Goal: Transaction & Acquisition: Purchase product/service

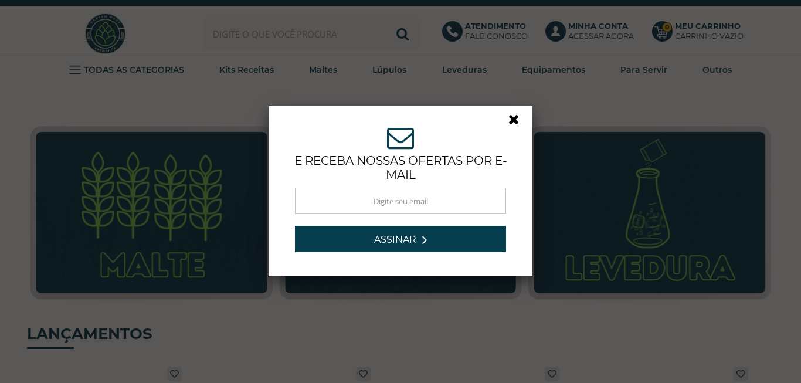
click at [772, 31] on div "ASSINE NOSSA NEWSLETTER e receba nossas ofertas por e-mail Obrigado por se insc…" at bounding box center [400, 191] width 801 height 383
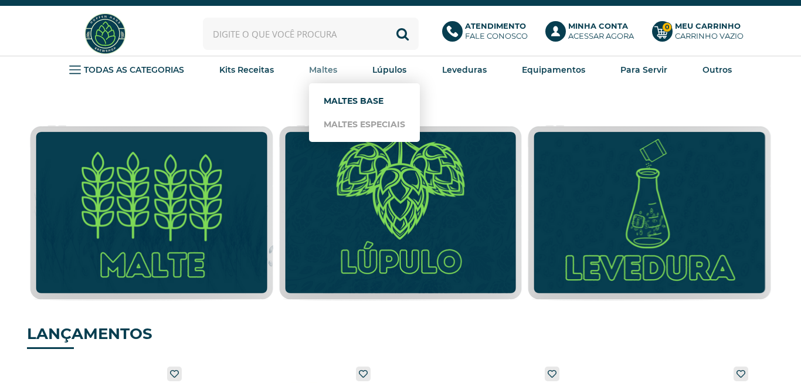
click at [343, 93] on link "Maltes Base" at bounding box center [364, 100] width 81 height 23
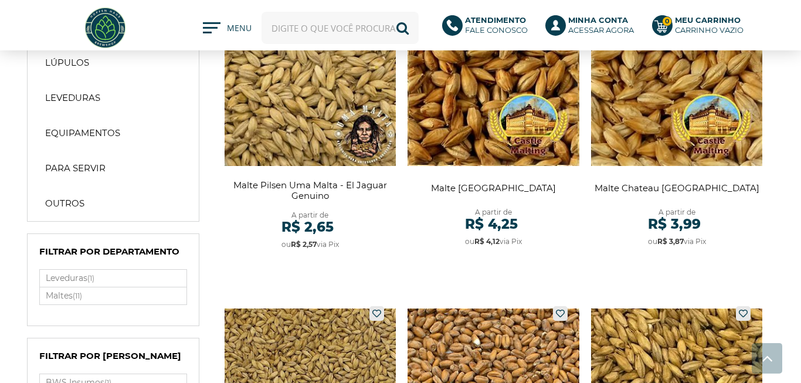
scroll to position [134, 0]
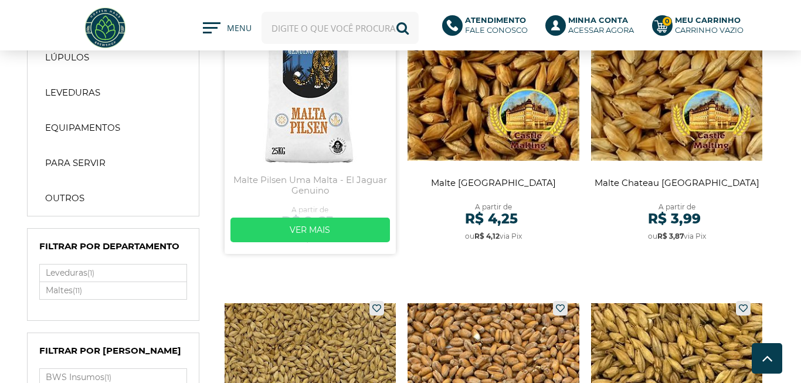
click at [322, 115] on link at bounding box center [311, 117] width 172 height 273
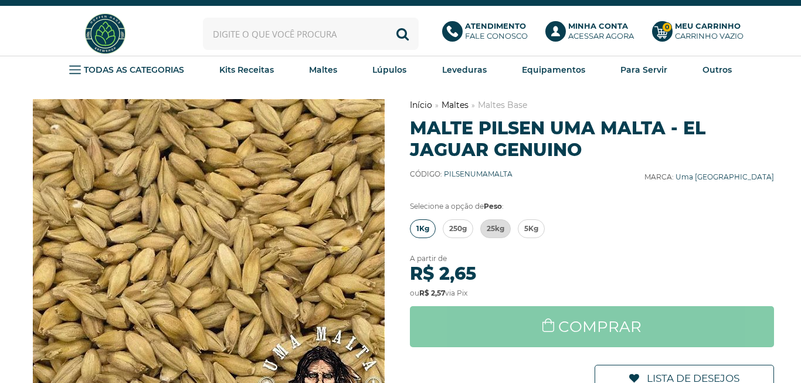
click at [421, 226] on span "1Kg" at bounding box center [422, 229] width 13 height 18
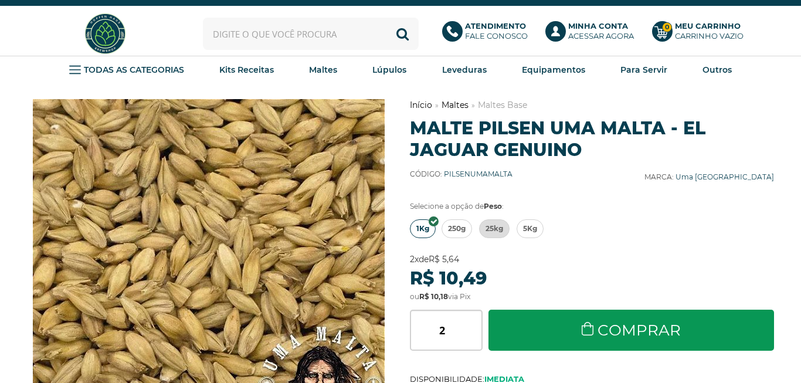
click at [476, 325] on input "2" at bounding box center [446, 329] width 73 height 41
click at [476, 325] on input "3" at bounding box center [446, 329] width 73 height 41
click at [476, 325] on input "4" at bounding box center [446, 329] width 73 height 41
click at [476, 325] on input "5" at bounding box center [446, 329] width 73 height 41
click at [476, 325] on input "6" at bounding box center [446, 329] width 73 height 41
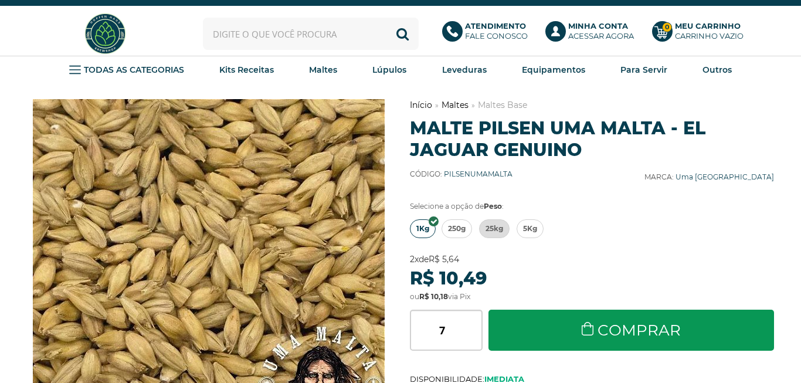
type input "7"
click at [476, 325] on input "7" at bounding box center [446, 329] width 73 height 41
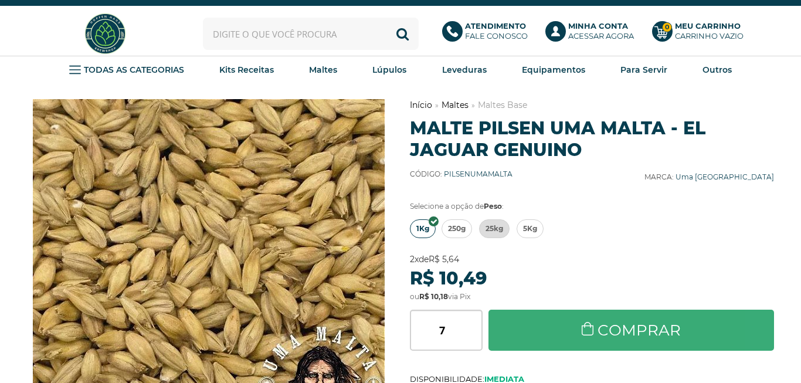
click at [542, 325] on link "Comprar" at bounding box center [630, 329] width 285 height 41
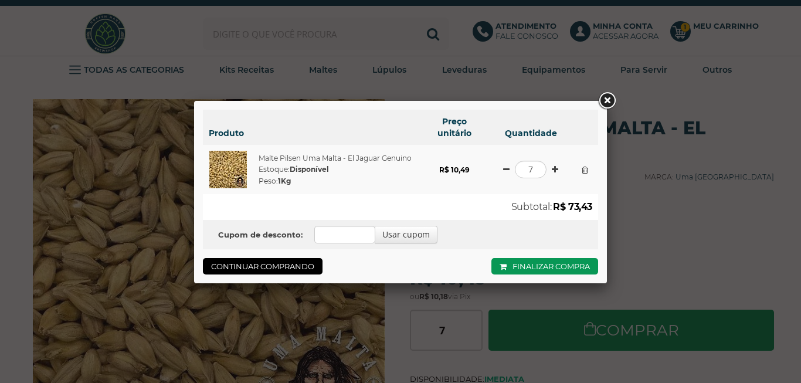
click at [608, 99] on link at bounding box center [606, 100] width 21 height 21
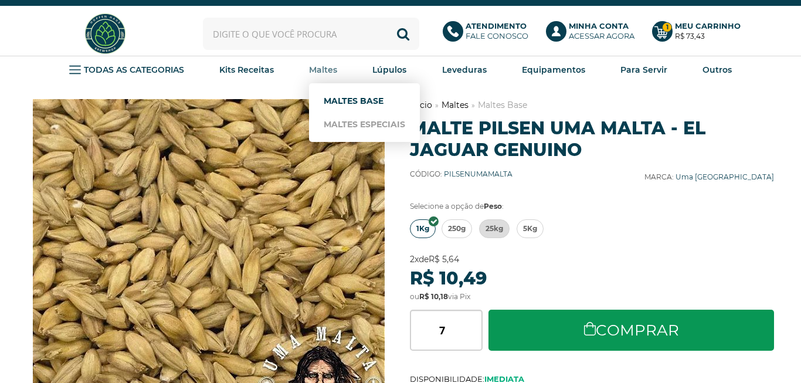
click at [343, 94] on link "Maltes Base" at bounding box center [364, 100] width 81 height 23
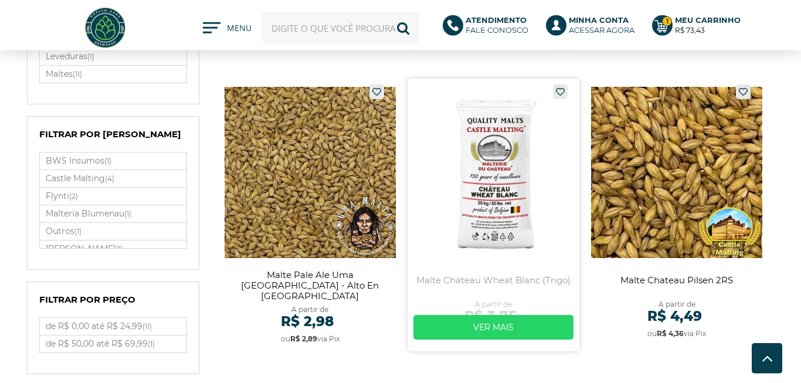
scroll to position [334, 0]
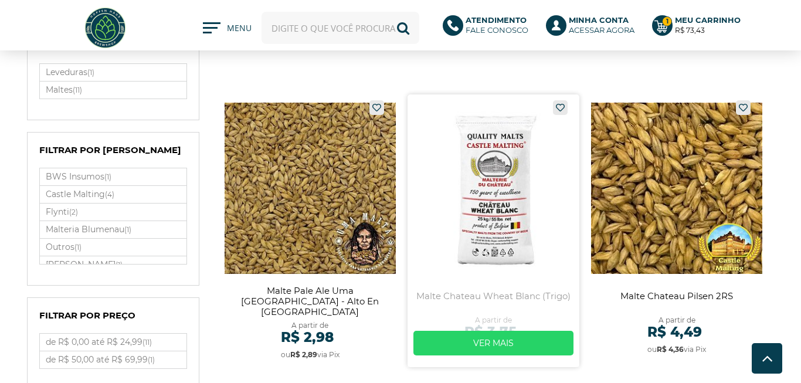
click at [484, 212] on link at bounding box center [493, 230] width 172 height 273
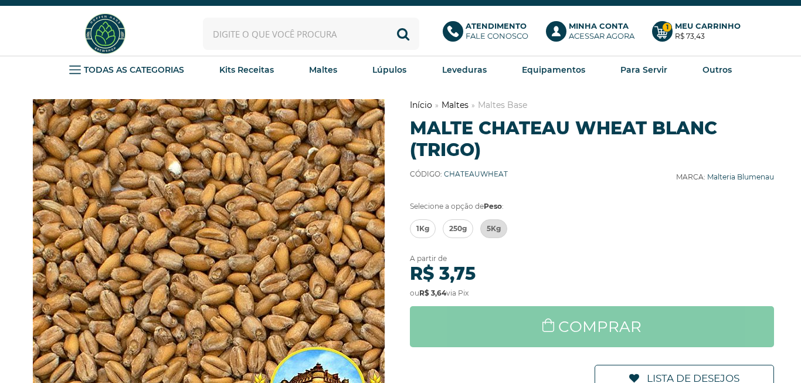
drag, startPoint x: 420, startPoint y: 228, endPoint x: 448, endPoint y: 307, distance: 83.2
click at [420, 227] on span "1Kg" at bounding box center [422, 229] width 13 height 18
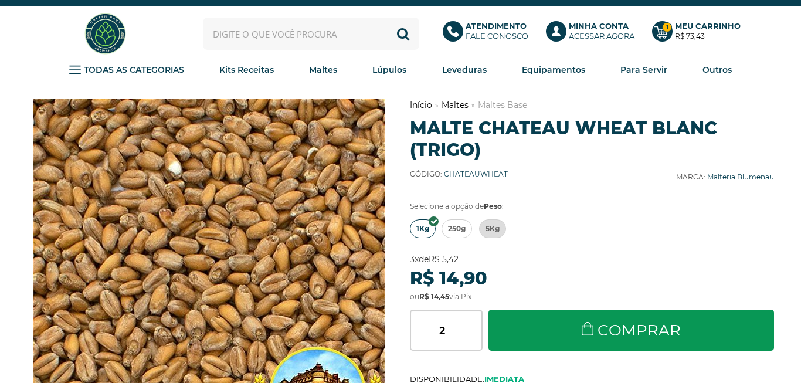
click at [476, 329] on input "2" at bounding box center [446, 329] width 73 height 41
click at [476, 329] on input "3" at bounding box center [446, 329] width 73 height 41
type input "4"
click at [476, 329] on input "4" at bounding box center [446, 329] width 73 height 41
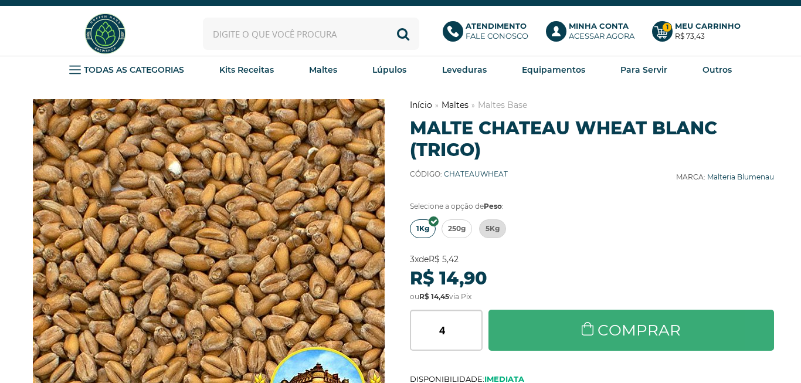
click at [554, 323] on link "Comprar" at bounding box center [630, 329] width 285 height 41
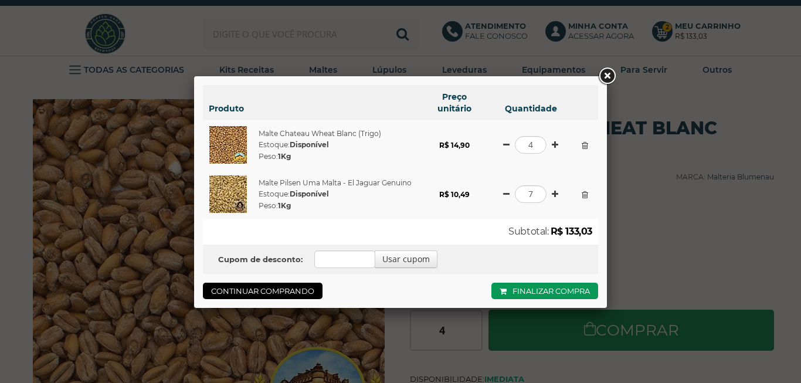
click at [610, 74] on link at bounding box center [606, 76] width 21 height 21
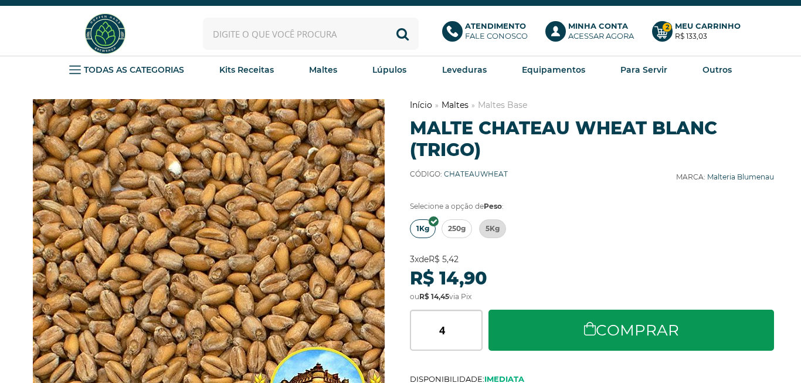
click at [297, 33] on input "text" at bounding box center [311, 34] width 216 height 32
type input "u"
drag, startPoint x: 278, startPoint y: 35, endPoint x: 137, endPoint y: 14, distance: 142.8
click at [203, 18] on input "s-04" at bounding box center [311, 34] width 216 height 32
drag, startPoint x: 248, startPoint y: 40, endPoint x: 110, endPoint y: 13, distance: 140.8
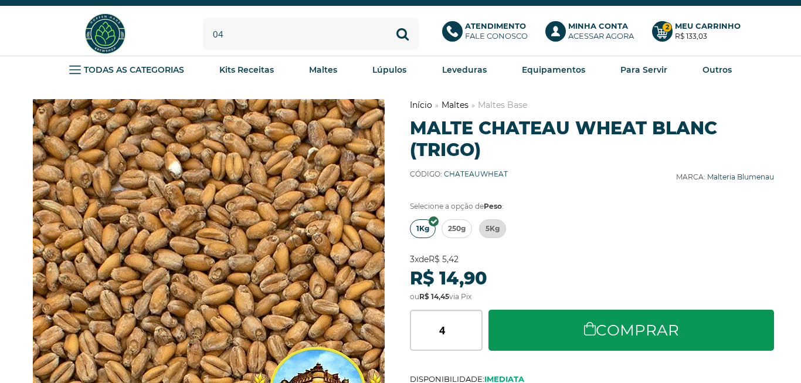
click at [203, 18] on input "04" at bounding box center [311, 34] width 216 height 32
drag, startPoint x: 237, startPoint y: 32, endPoint x: 158, endPoint y: 18, distance: 80.3
click at [203, 18] on input "us04" at bounding box center [311, 34] width 216 height 32
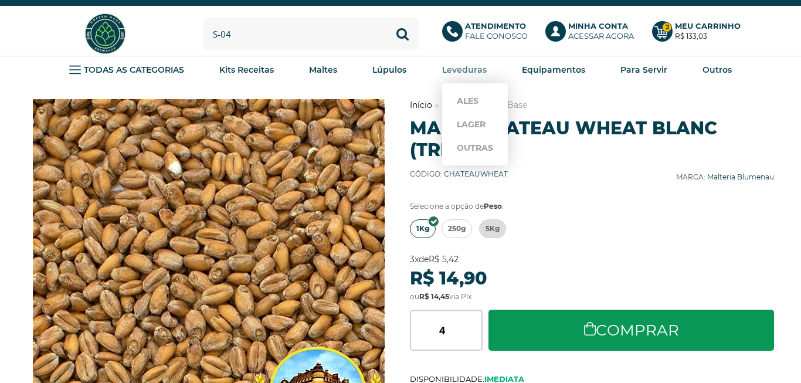
type input "s-04"
click at [479, 70] on strong "Leveduras" at bounding box center [464, 69] width 45 height 11
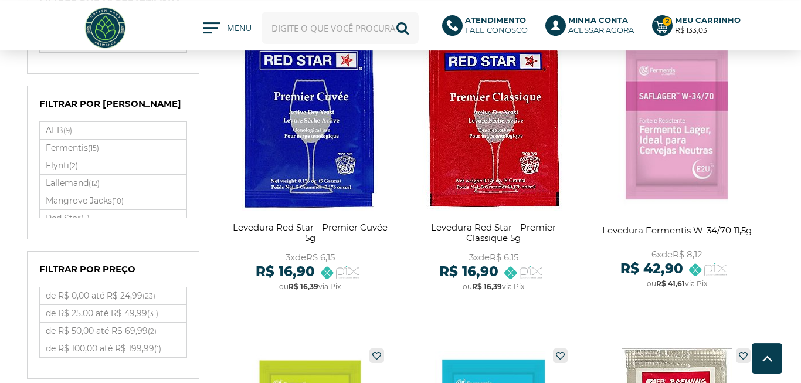
scroll to position [601, 0]
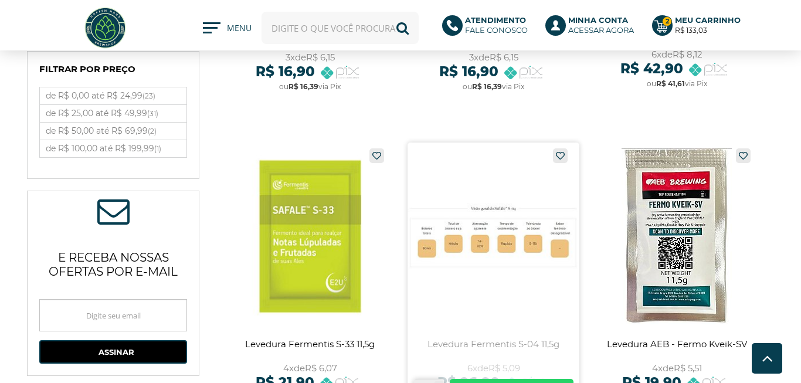
click at [474, 206] on link at bounding box center [493, 278] width 172 height 273
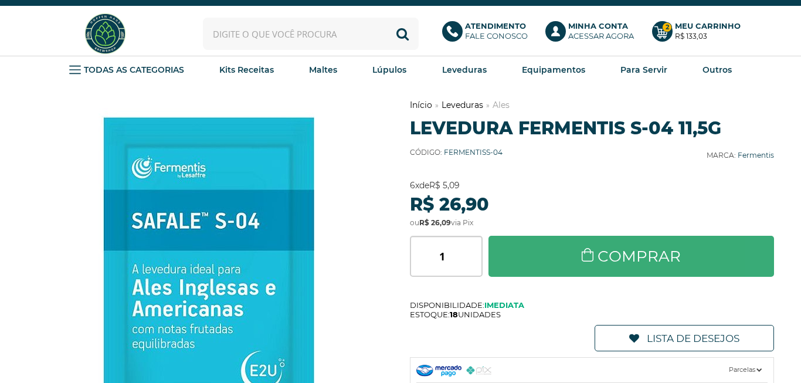
click at [586, 254] on link "Comprar" at bounding box center [630, 256] width 285 height 41
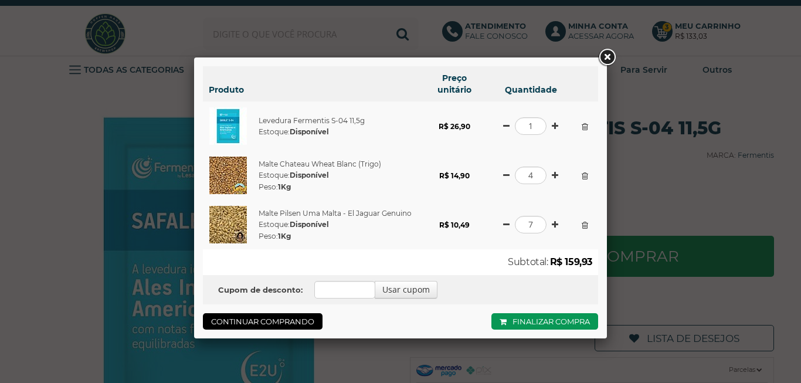
click at [608, 53] on link at bounding box center [606, 57] width 21 height 21
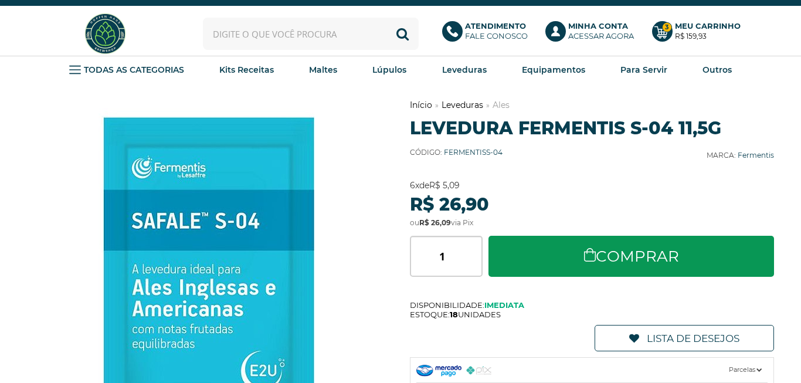
click at [278, 38] on input "text" at bounding box center [311, 34] width 216 height 32
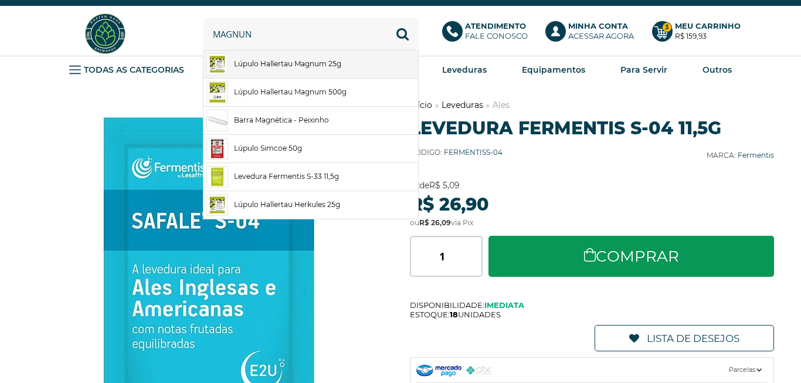
click at [305, 67] on link "Lúpulo Hallertau Magnum 25g" at bounding box center [310, 64] width 215 height 28
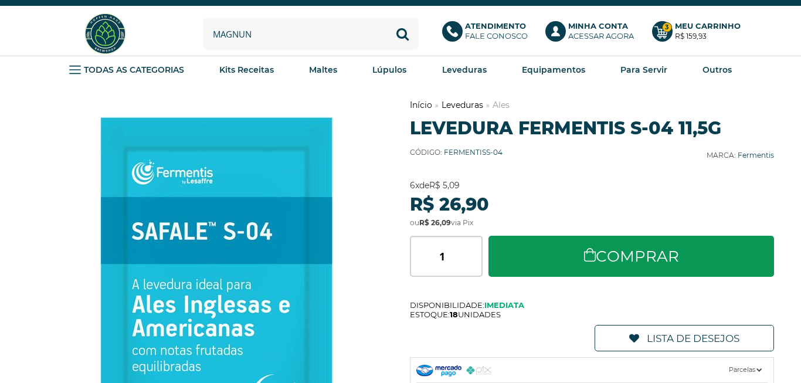
type input "Lúpulo Hallertau Magnum 25g"
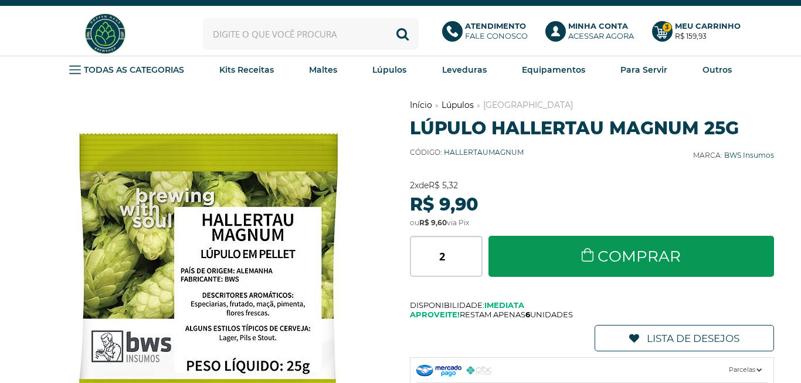
type input "2"
click at [477, 254] on input "2" at bounding box center [446, 256] width 73 height 41
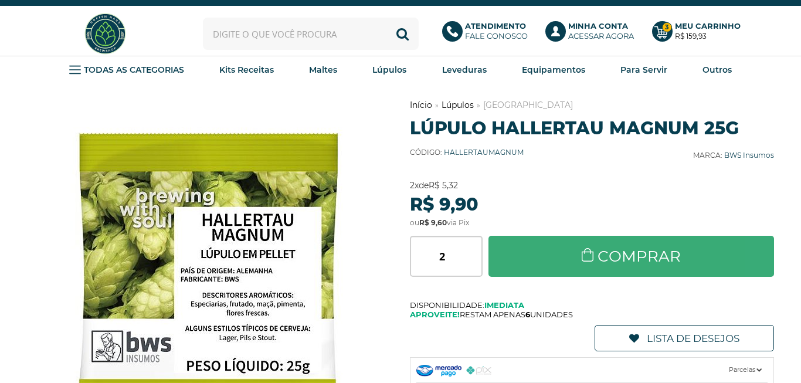
click at [563, 258] on link "Comprar" at bounding box center [630, 256] width 285 height 41
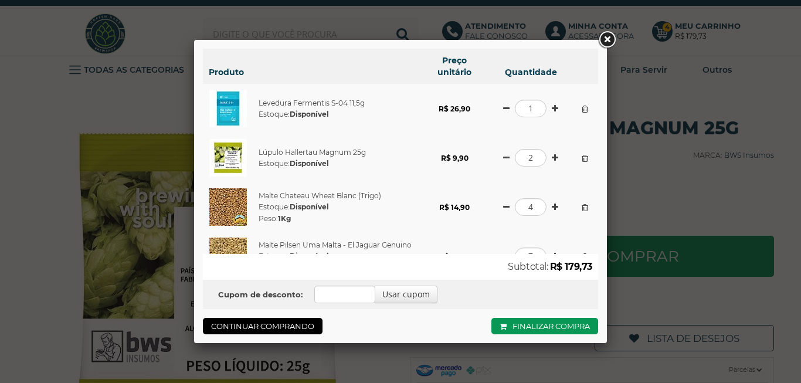
click at [608, 42] on link at bounding box center [606, 39] width 21 height 21
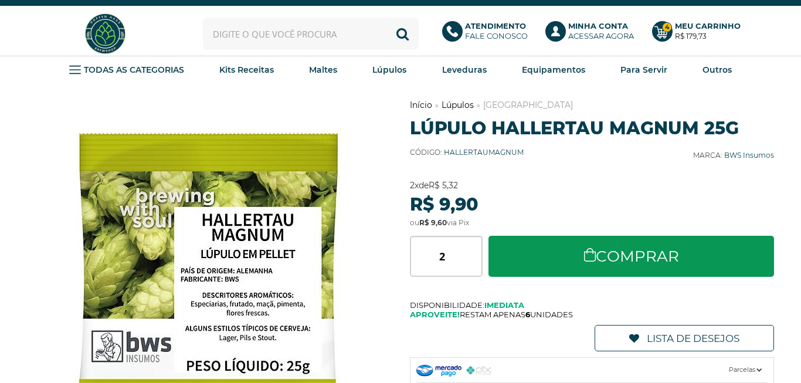
click at [260, 35] on input "text" at bounding box center [311, 34] width 216 height 32
type input "saaz"
click at [386, 18] on button "Buscar" at bounding box center [402, 34] width 32 height 32
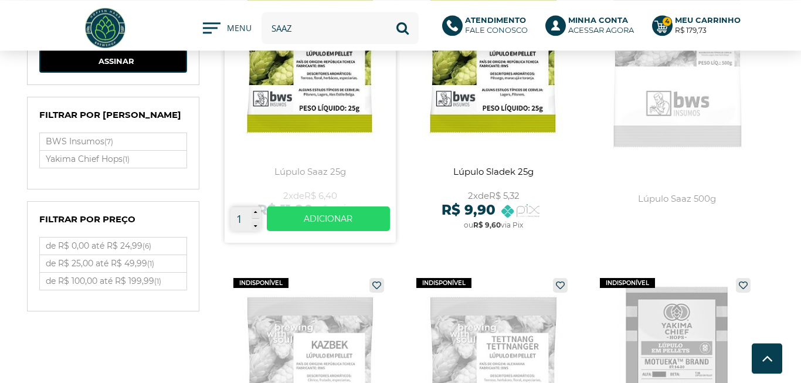
scroll to position [134, 0]
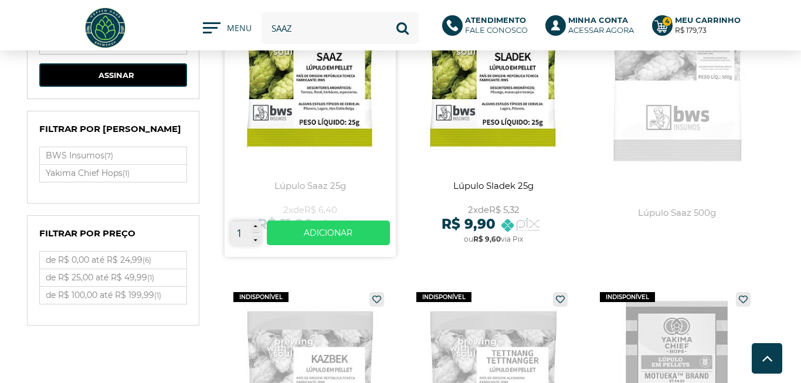
click at [341, 95] on link at bounding box center [311, 120] width 172 height 273
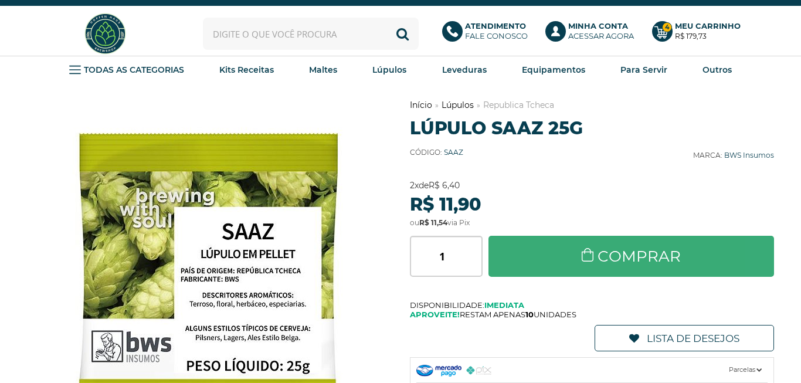
click at [611, 258] on link "Comprar" at bounding box center [630, 256] width 285 height 41
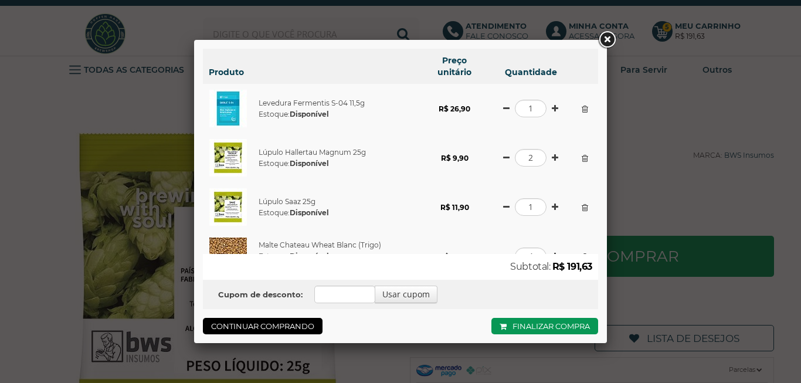
click at [605, 39] on link at bounding box center [606, 39] width 21 height 21
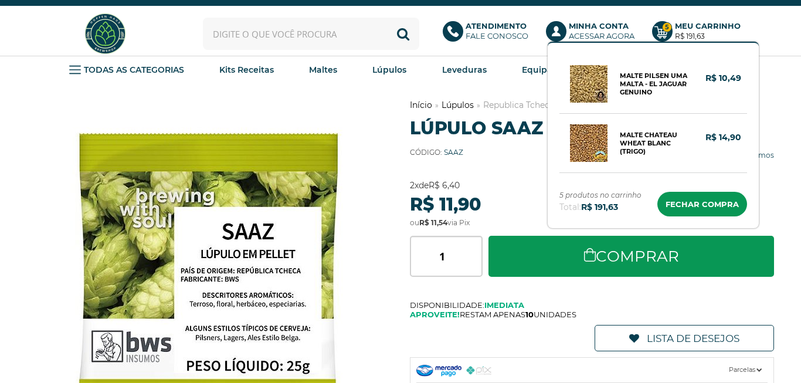
click at [693, 32] on strong "R$ 191,63" at bounding box center [690, 36] width 30 height 9
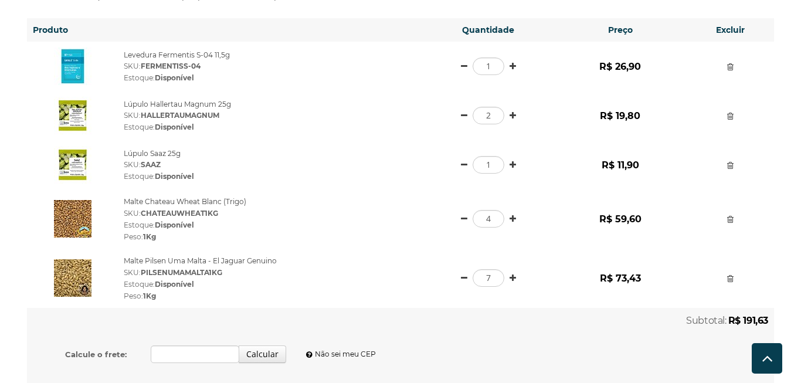
scroll to position [134, 0]
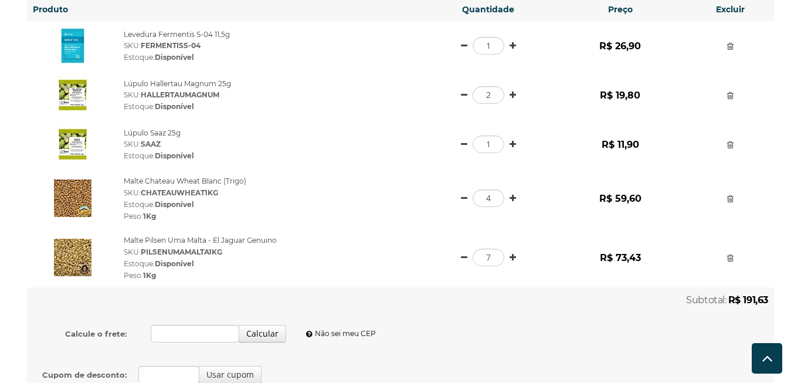
click at [458, 196] on div "4 Atualizar quantidade" at bounding box center [488, 198] width 120 height 18
click at [460, 197] on div "4 Atualizar quantidade" at bounding box center [488, 198] width 120 height 18
click at [462, 197] on link at bounding box center [464, 198] width 6 height 8
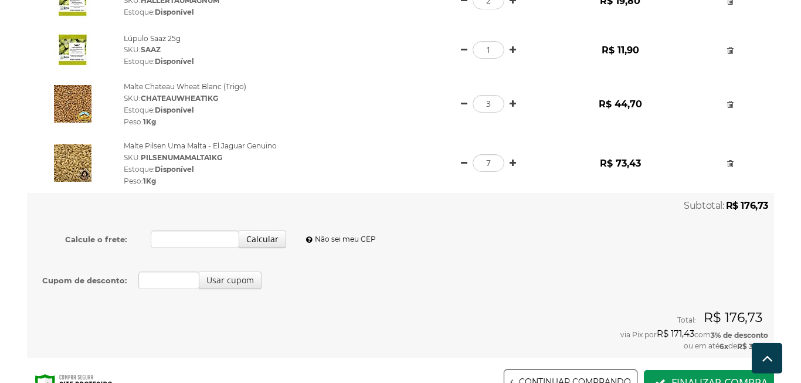
scroll to position [200, 0]
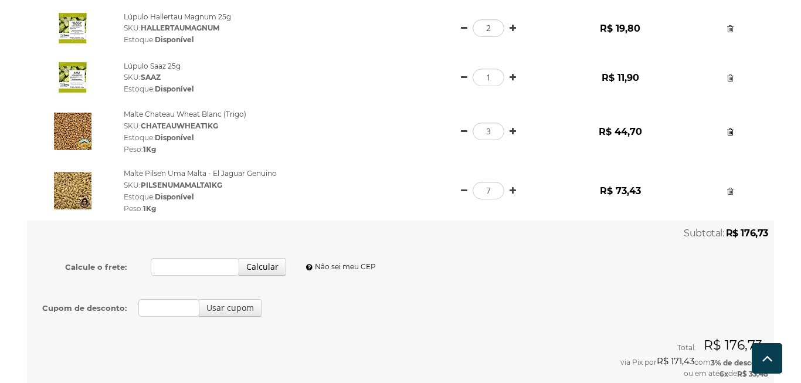
click at [730, 134] on link at bounding box center [730, 132] width 6 height 8
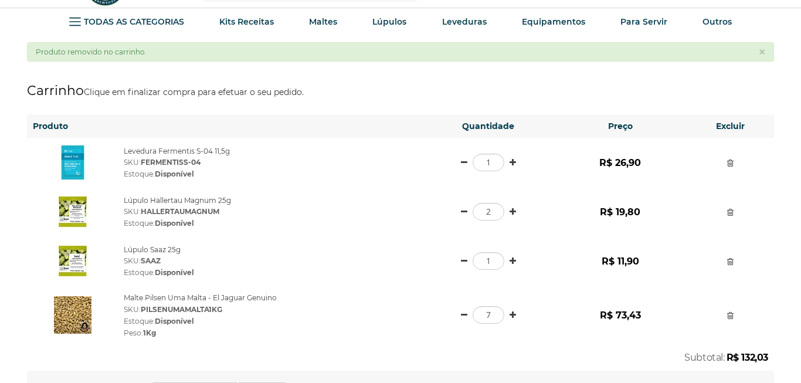
scroll to position [200, 0]
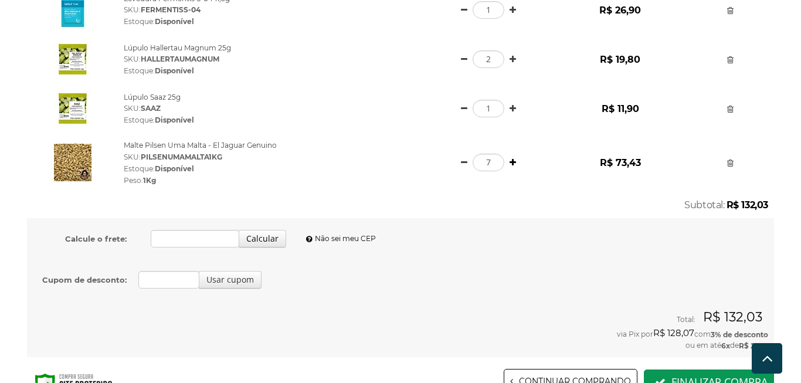
click at [511, 162] on link at bounding box center [512, 162] width 6 height 8
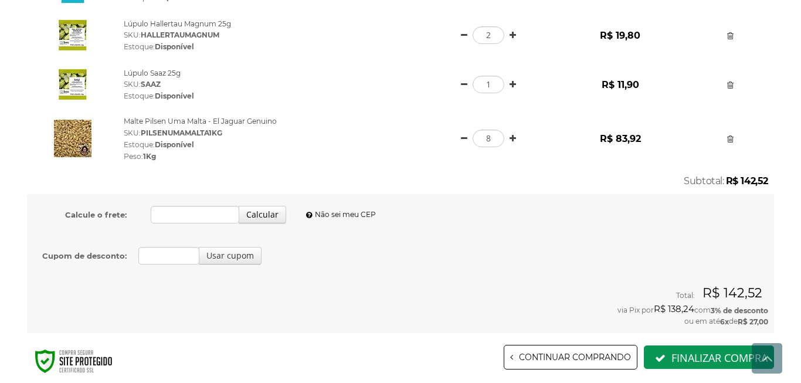
scroll to position [200, 0]
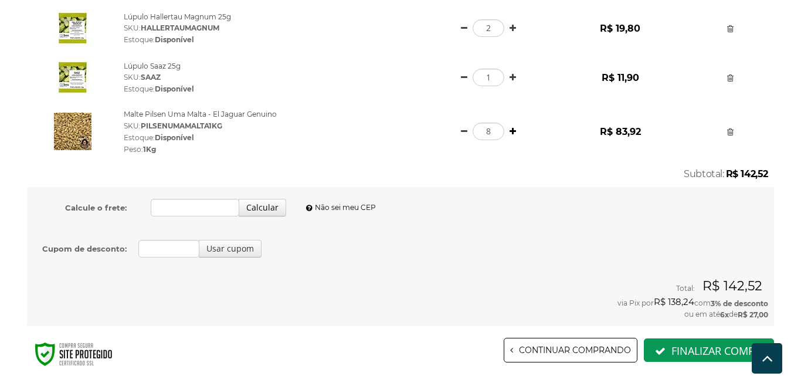
click at [513, 129] on link at bounding box center [512, 131] width 6 height 8
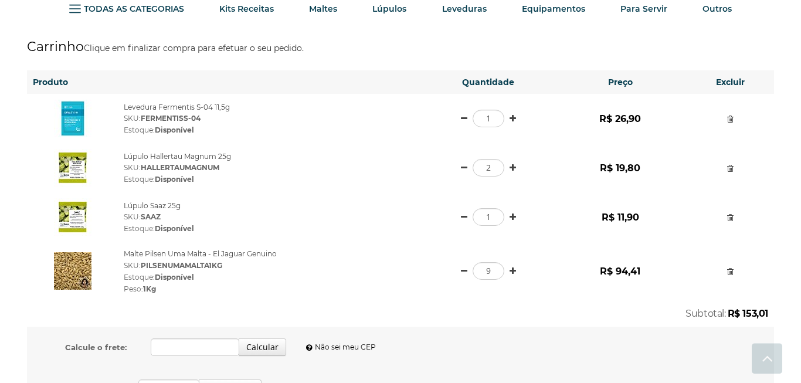
scroll to position [67, 0]
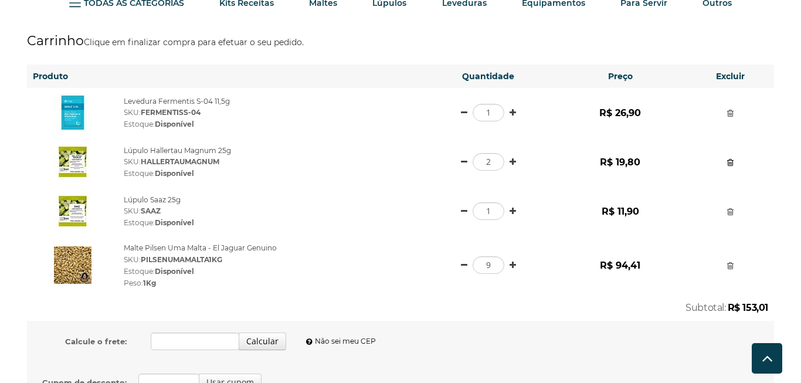
click at [730, 158] on link at bounding box center [730, 162] width 6 height 8
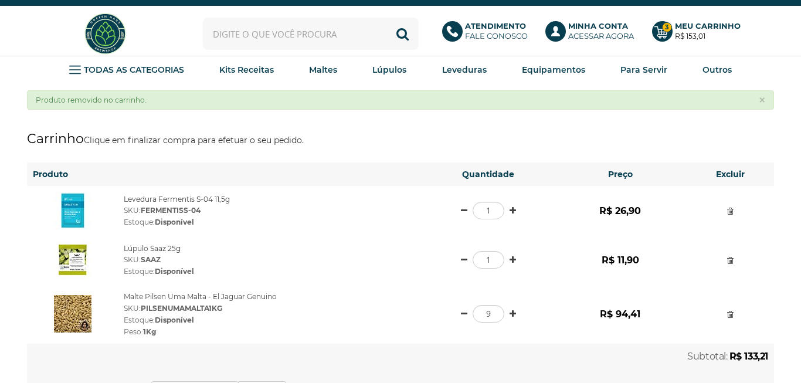
click at [278, 41] on input "text" at bounding box center [311, 34] width 216 height 32
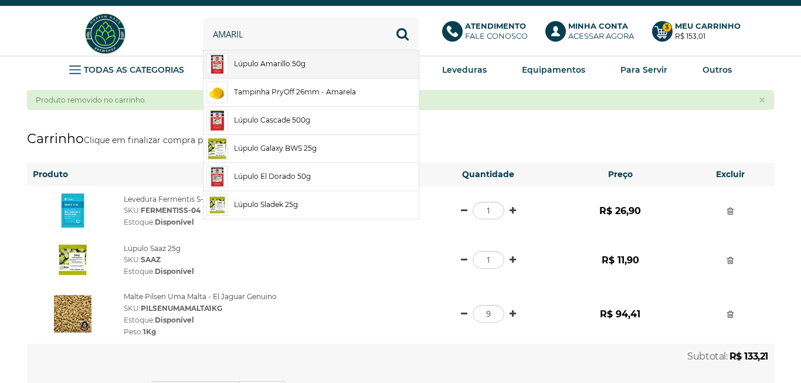
click at [274, 66] on link "Lúpulo Amarillo 50g" at bounding box center [310, 64] width 215 height 28
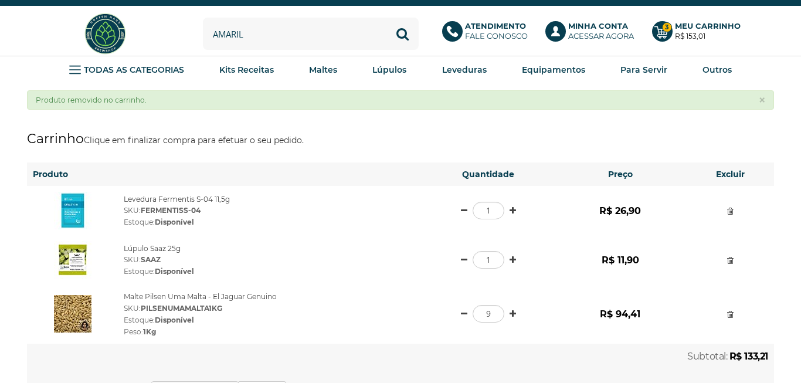
type input "Lúpulo Amarillo 50g"
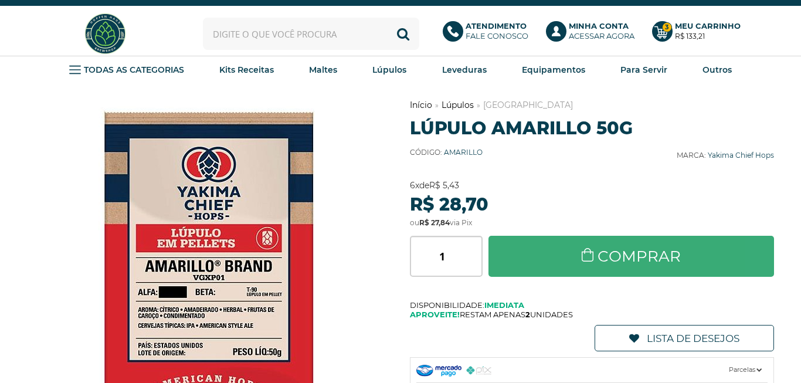
click at [548, 247] on link "Comprar" at bounding box center [630, 256] width 285 height 41
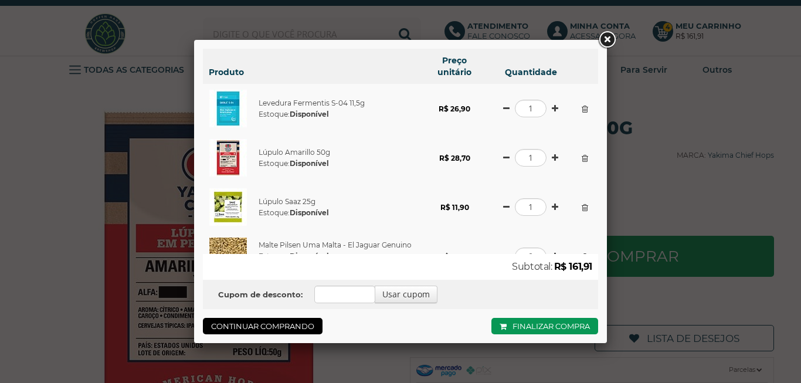
click at [607, 39] on link at bounding box center [606, 39] width 21 height 21
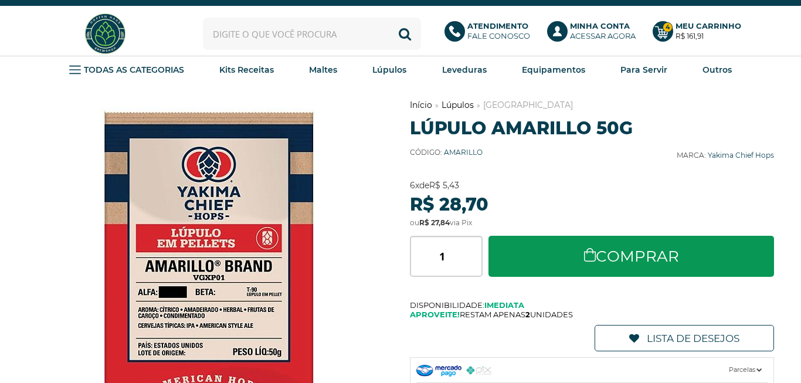
click at [710, 32] on li "Meu Carrinho Carrinho Vazio R$ 161,91 4 R$ 26,90 Levedura Fermentis S-04 11,5g …" at bounding box center [705, 31] width 106 height 21
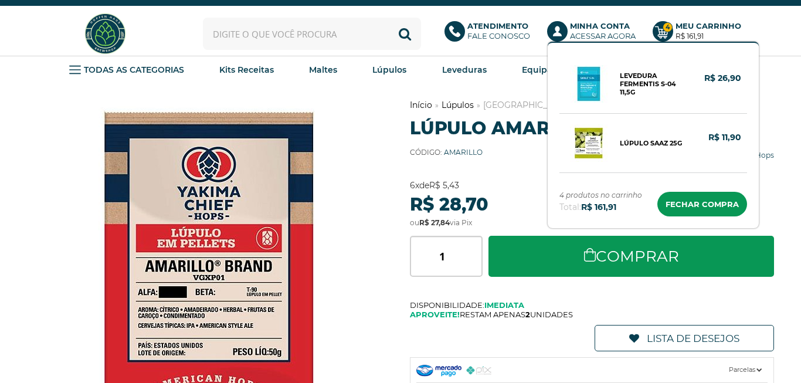
click at [661, 29] on icon at bounding box center [661, 32] width 13 height 12
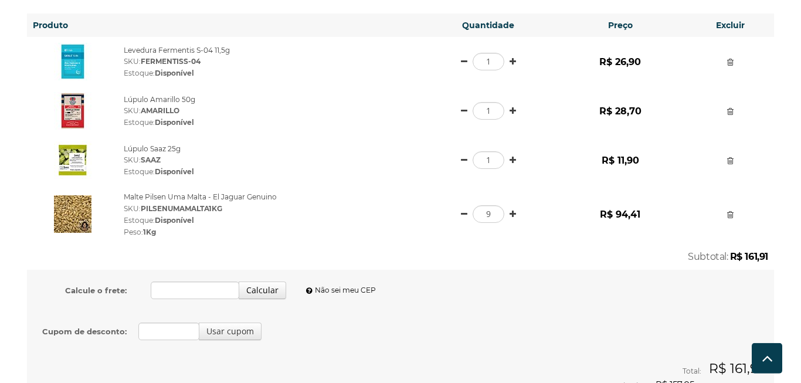
scroll to position [111, 0]
